Goal: Find specific page/section: Find specific page/section

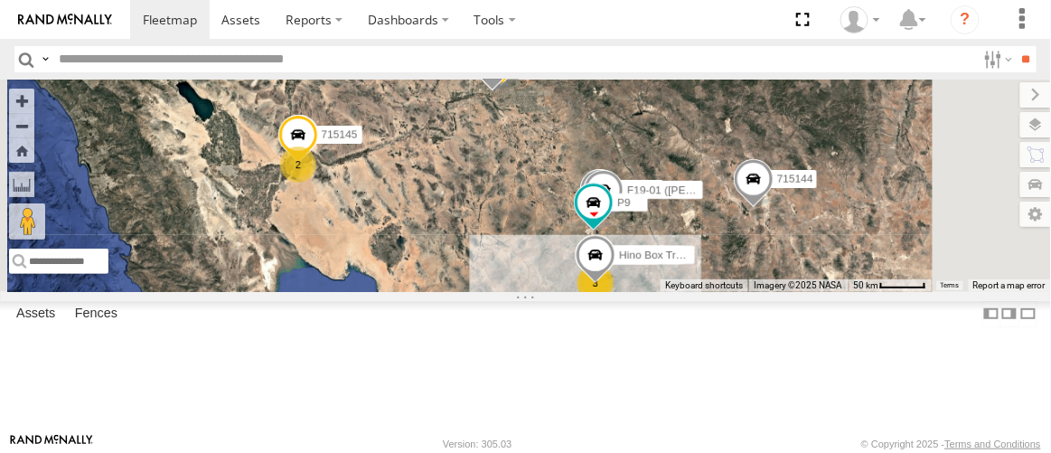
scroll to position [164, 0]
click at [0, 0] on div "F19-01 ([PERSON_NAME])" at bounding box center [0, 0] width 0 height 0
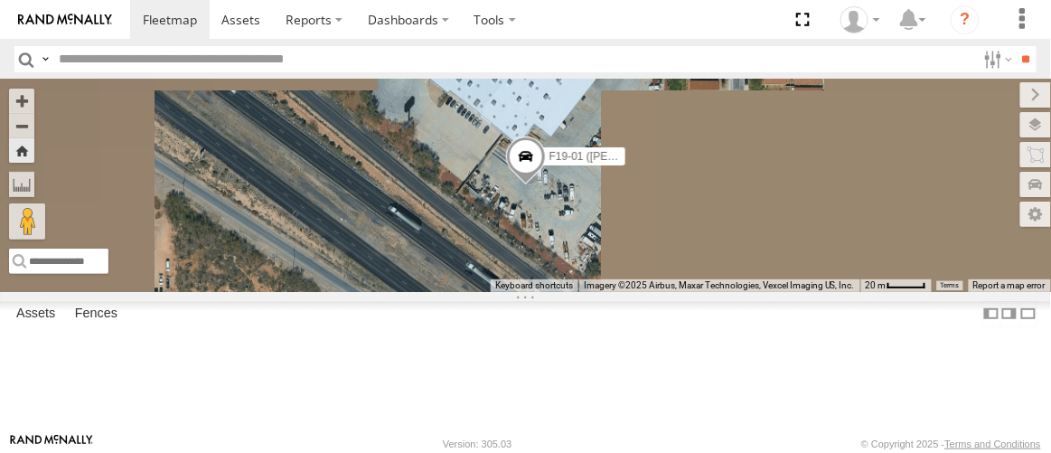
click at [0, 0] on link at bounding box center [0, 0] width 0 height 0
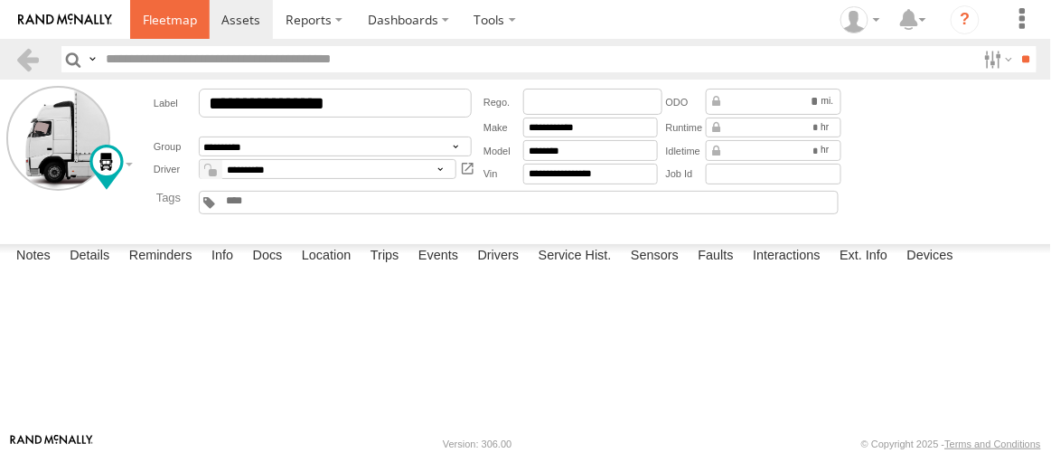
click at [171, 28] on link at bounding box center [170, 19] width 80 height 39
